Goal: Information Seeking & Learning: Check status

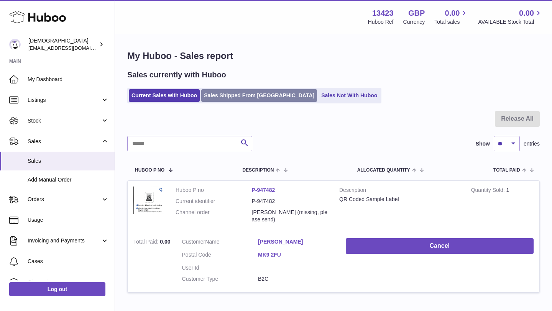
click at [234, 94] on link "Sales Shipped From [GEOGRAPHIC_DATA]" at bounding box center [259, 95] width 116 height 13
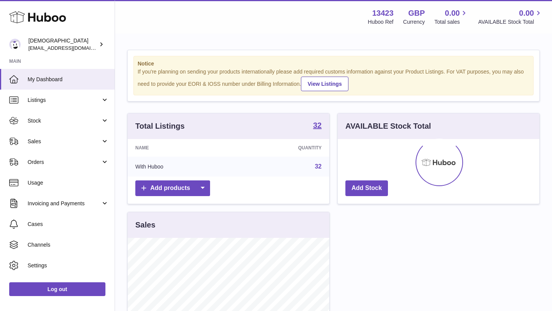
scroll to position [120, 202]
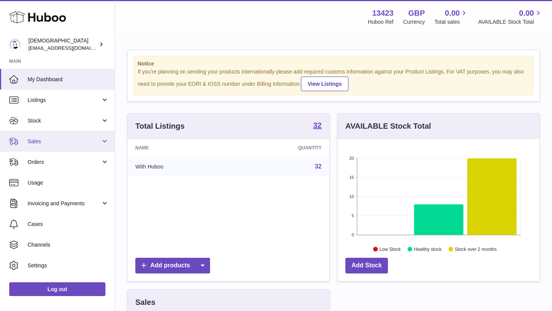
click at [65, 148] on link "Sales" at bounding box center [57, 141] width 115 height 21
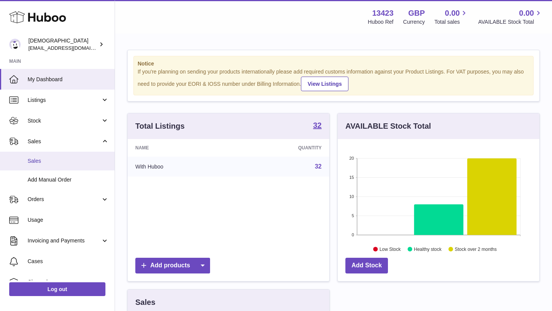
click at [64, 166] on link "Sales" at bounding box center [57, 161] width 115 height 19
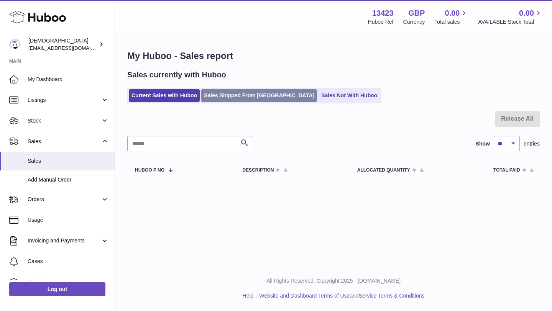
click at [230, 98] on link "Sales Shipped From [GEOGRAPHIC_DATA]" at bounding box center [259, 95] width 116 height 13
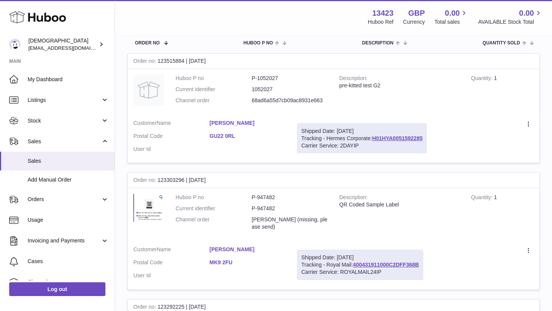
scroll to position [56, 0]
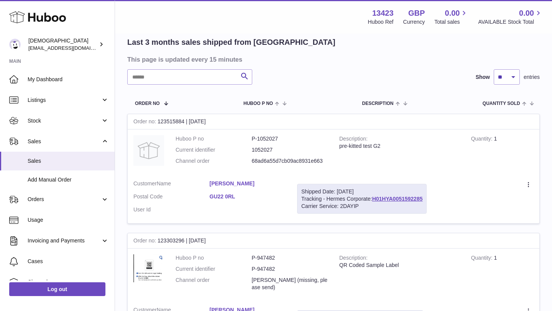
click at [241, 182] on link "Jonathan Bryant" at bounding box center [248, 183] width 76 height 7
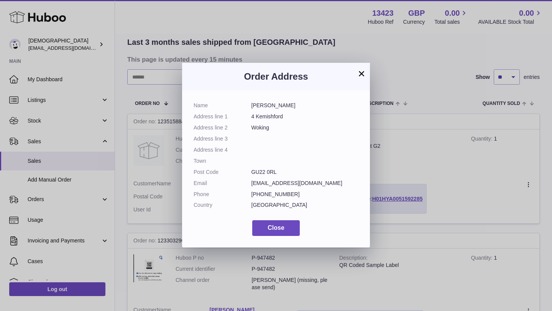
click at [362, 76] on button "×" at bounding box center [361, 73] width 9 height 9
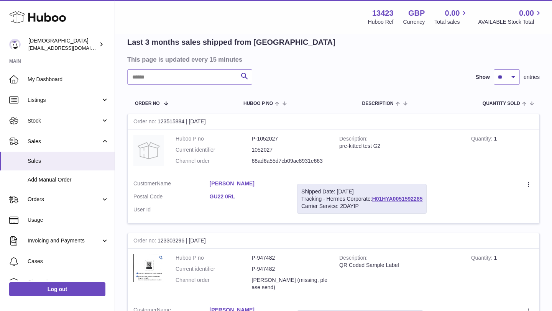
scroll to position [0, 0]
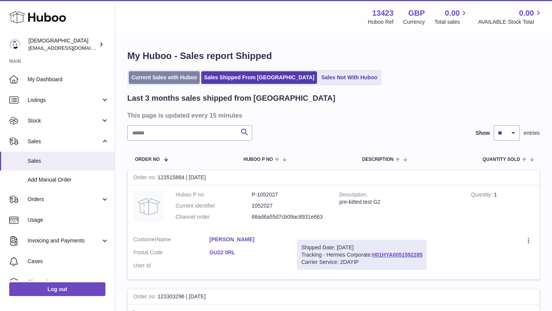
click at [149, 79] on link "Current Sales with Huboo" at bounding box center [164, 77] width 71 height 13
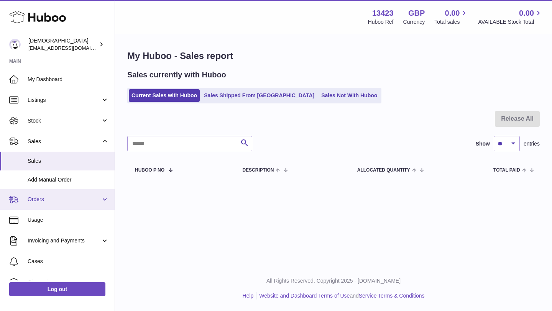
click at [70, 201] on span "Orders" at bounding box center [64, 199] width 73 height 7
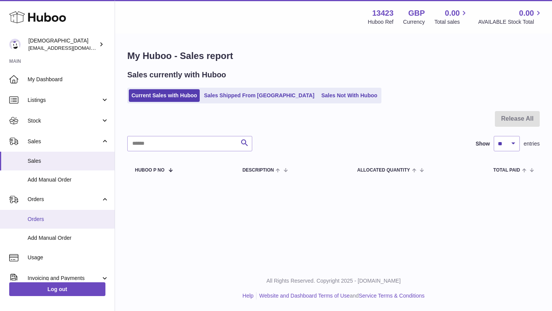
click at [66, 219] on span "Orders" at bounding box center [68, 219] width 81 height 7
